Goal: Transaction & Acquisition: Purchase product/service

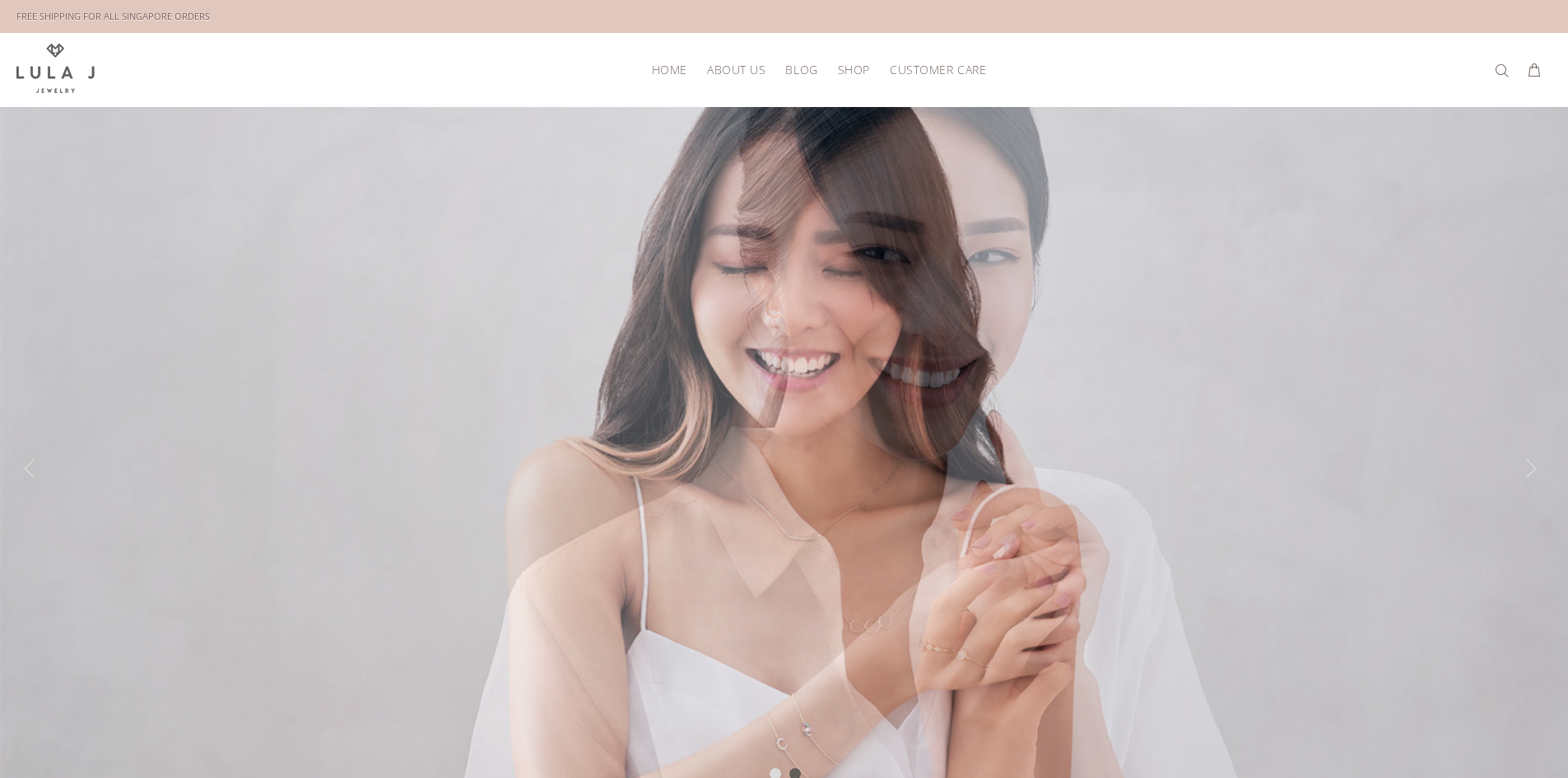
click at [1485, 306] on div at bounding box center [784, 469] width 1568 height 724
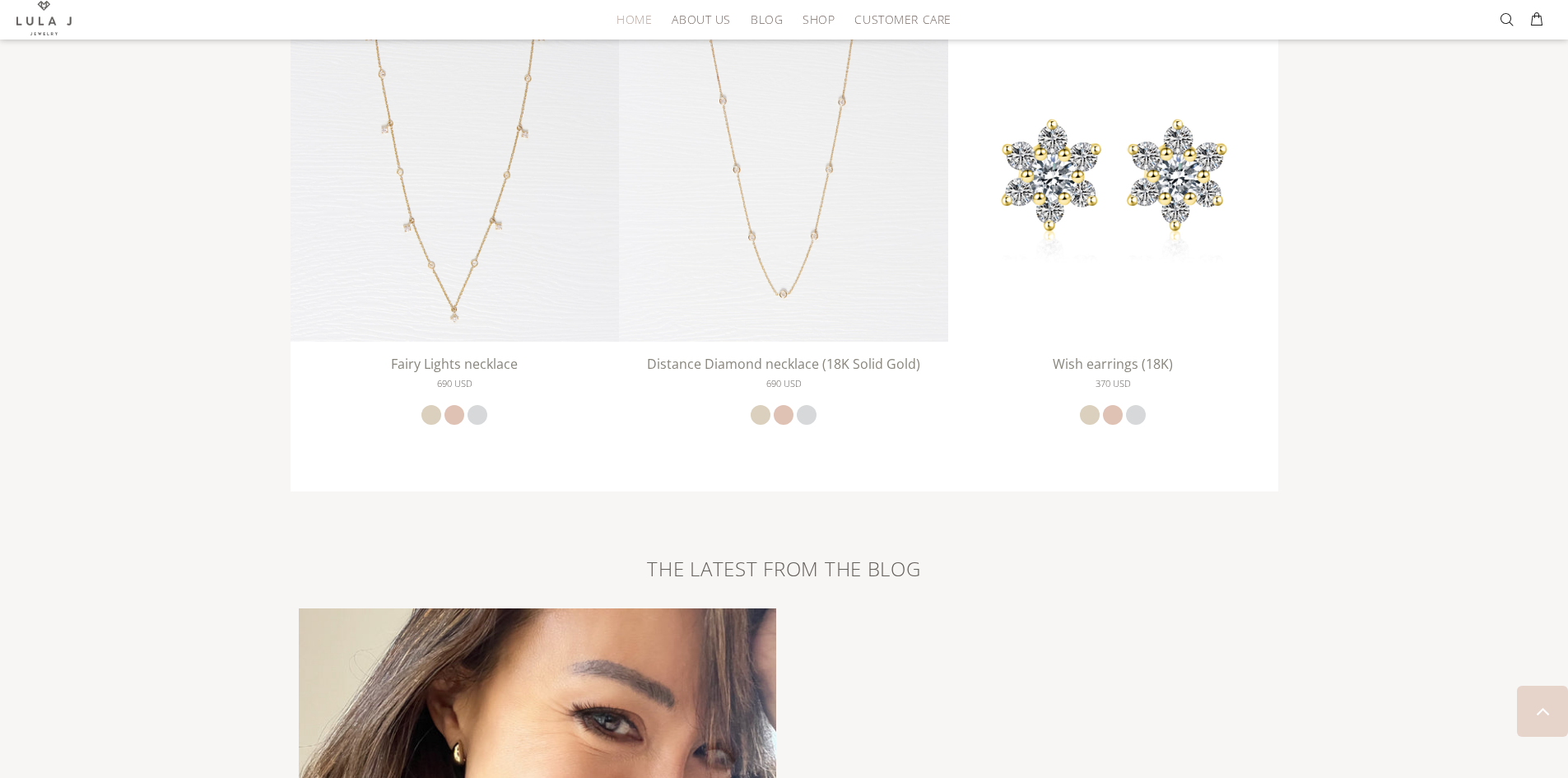
scroll to position [2963, 0]
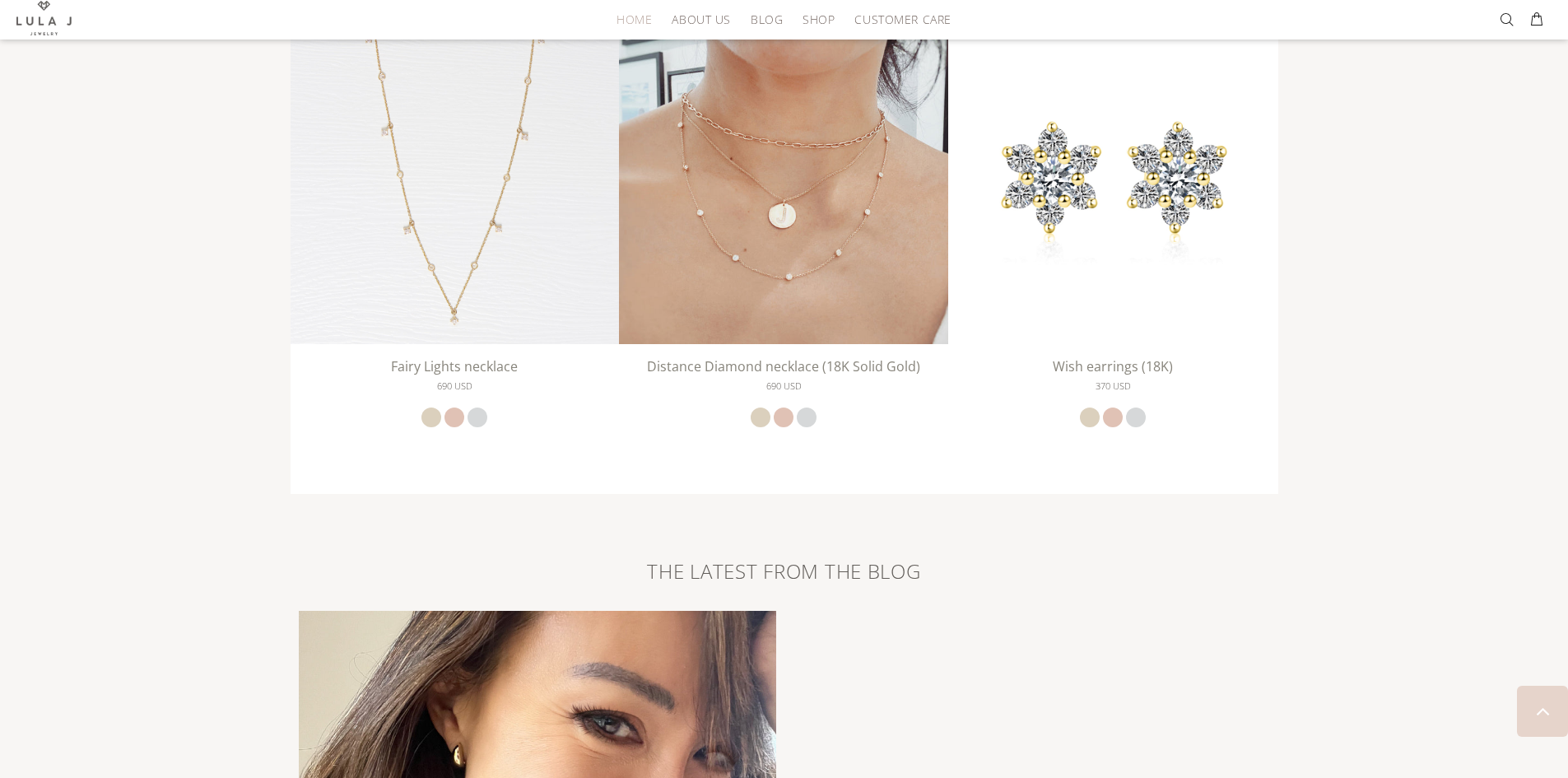
click at [781, 235] on img at bounding box center [784, 179] width 329 height 329
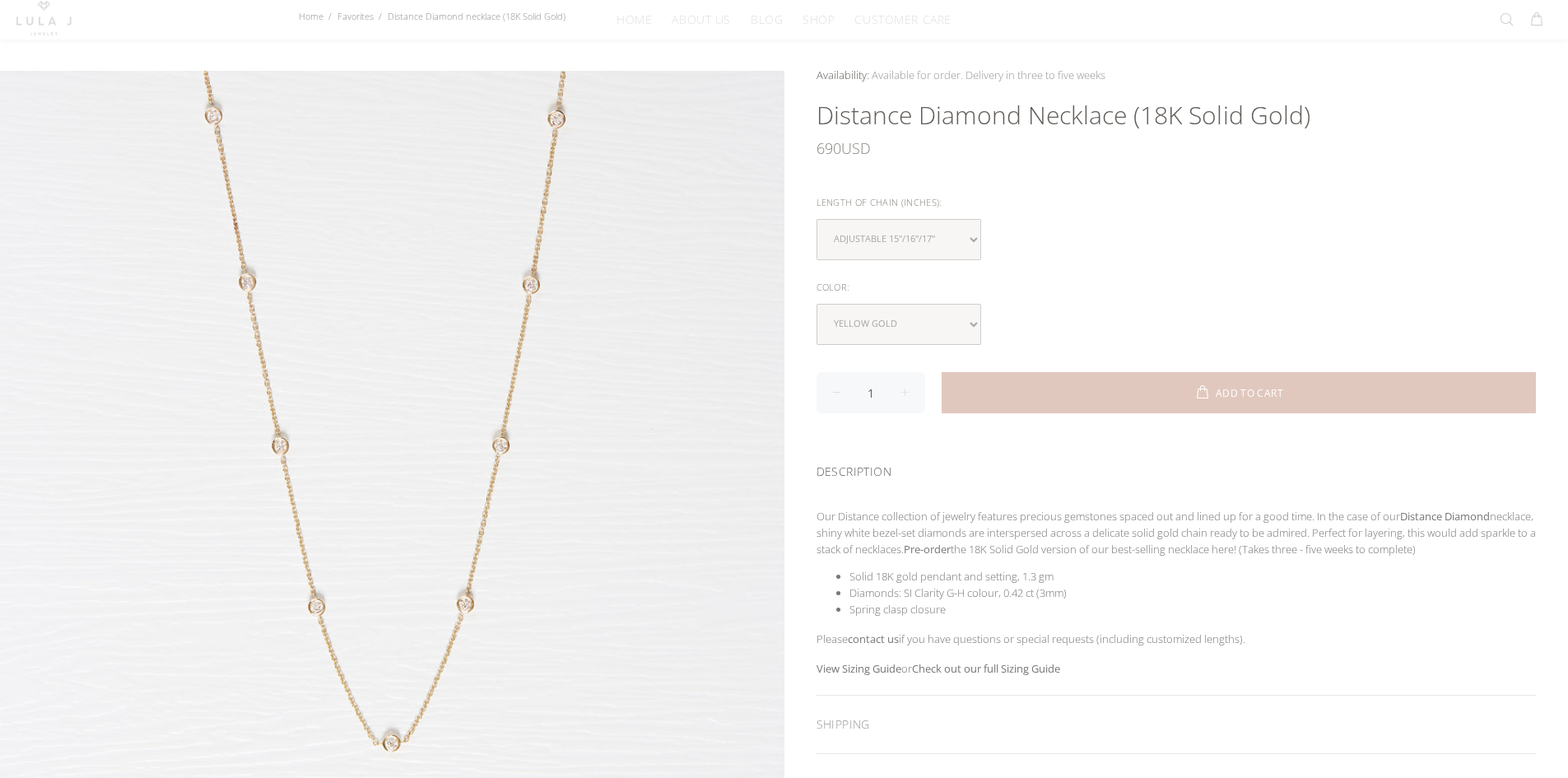
scroll to position [412, 0]
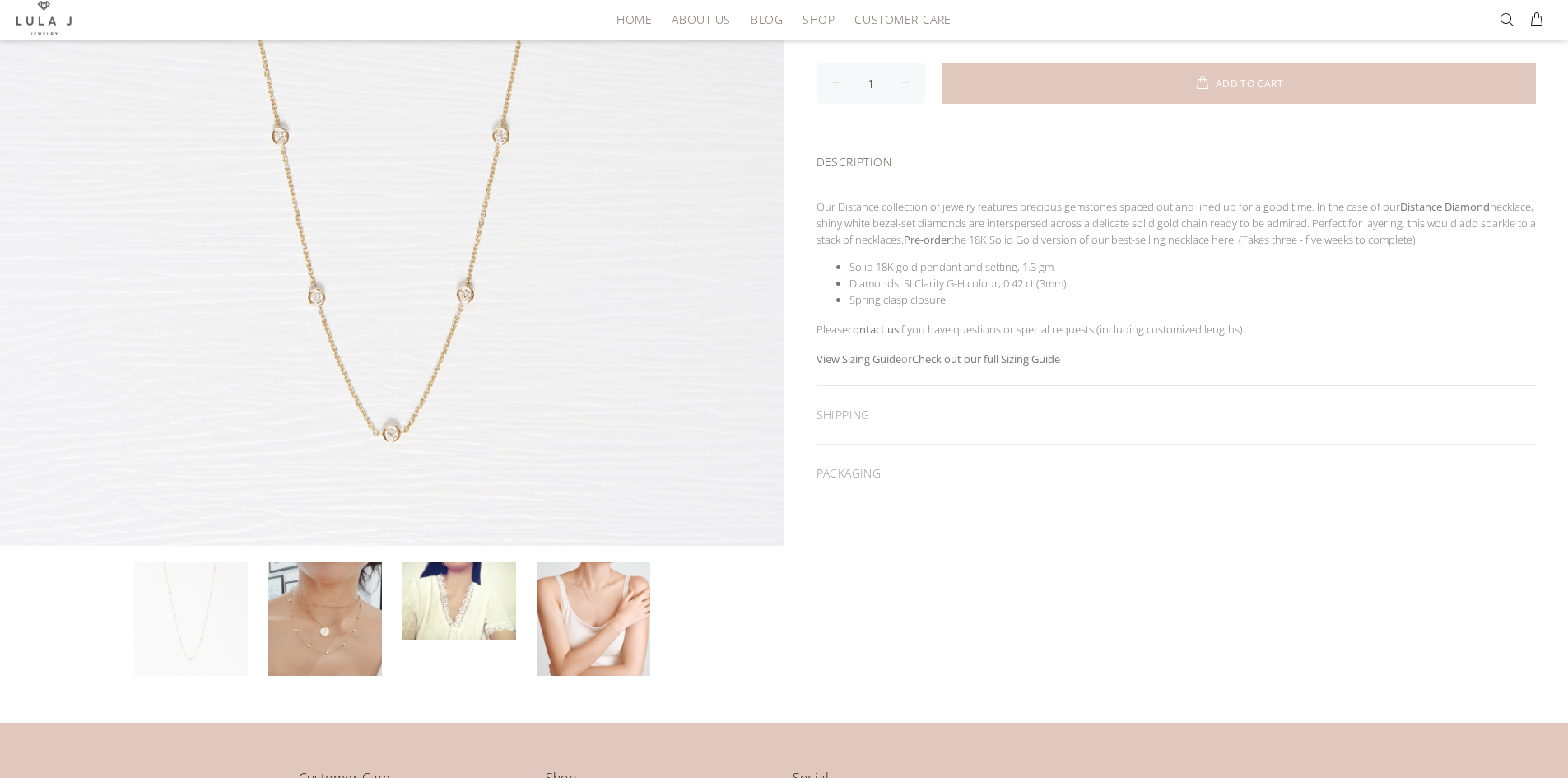
click at [1416, 240] on span "the 18K Solid Gold version of our best-selling necklace here! (Takes three - fi…" at bounding box center [1183, 239] width 465 height 15
click at [907, 423] on div "SHIPPING" at bounding box center [1176, 415] width 720 height 58
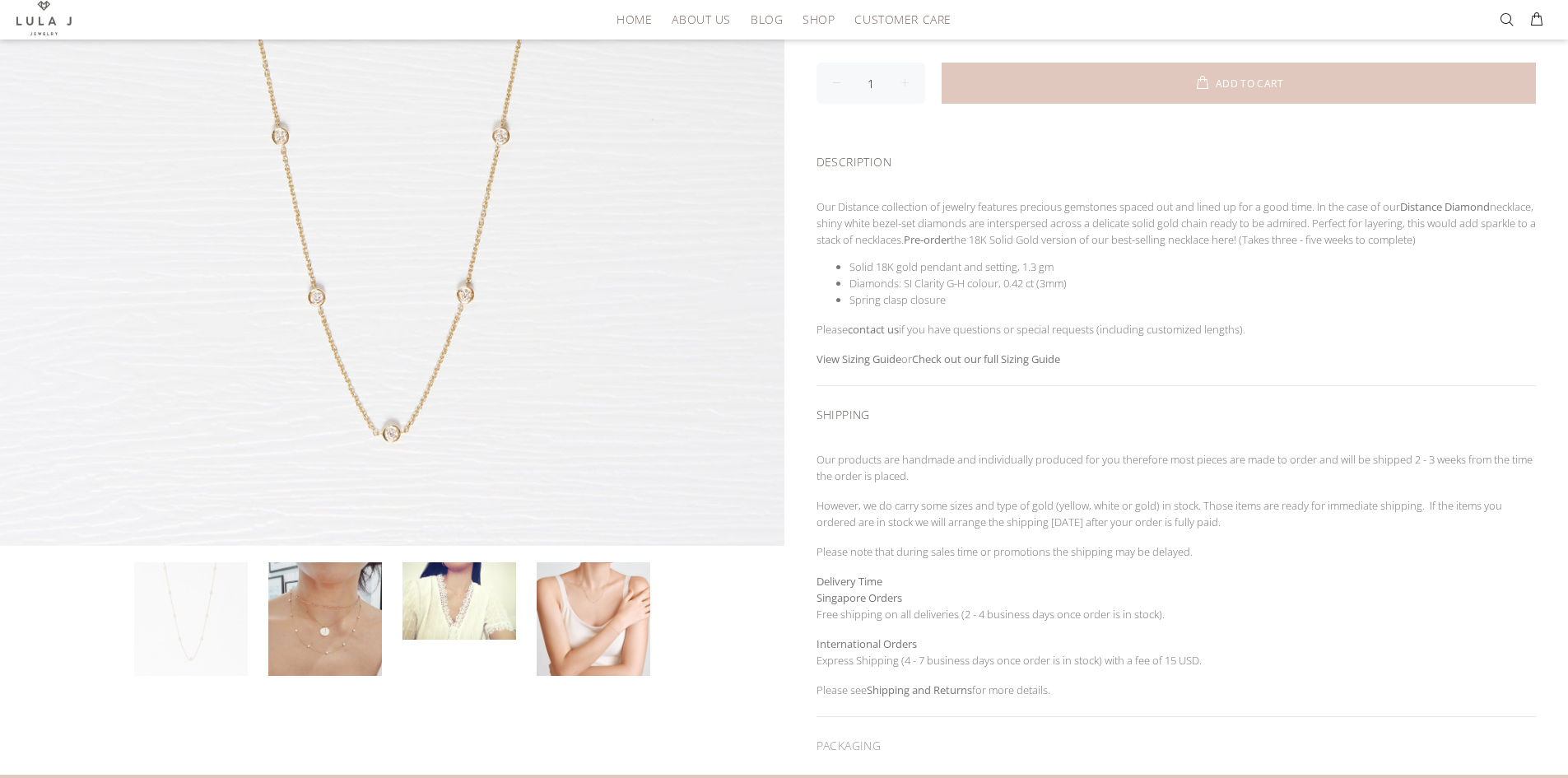
click at [1230, 246] on span "the 18K Solid Gold version of our best-selling necklace here! (Takes three - fi…" at bounding box center [1183, 239] width 465 height 15
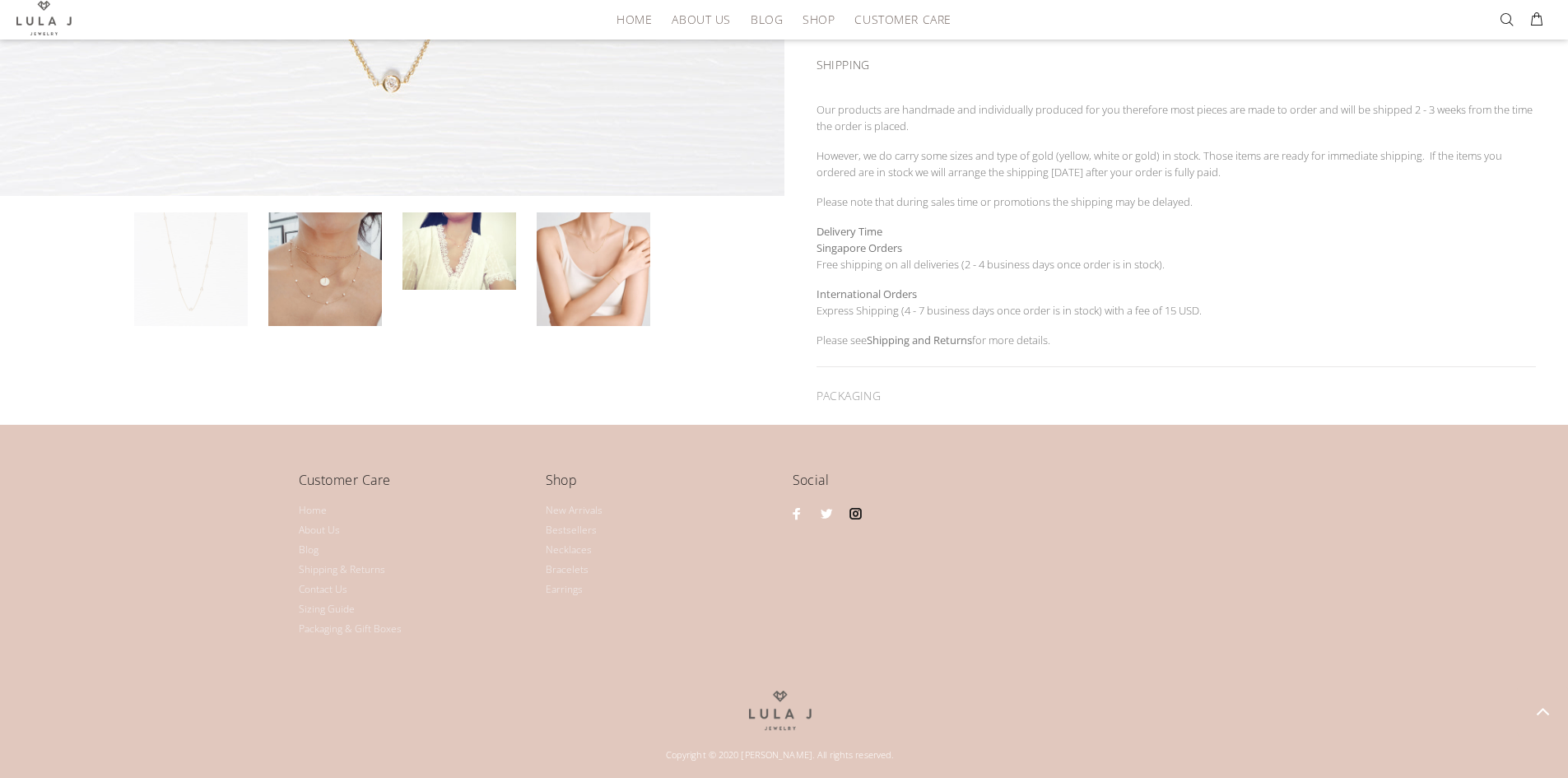
click at [865, 510] on link at bounding box center [855, 513] width 21 height 21
